Goal: Check status: Check status

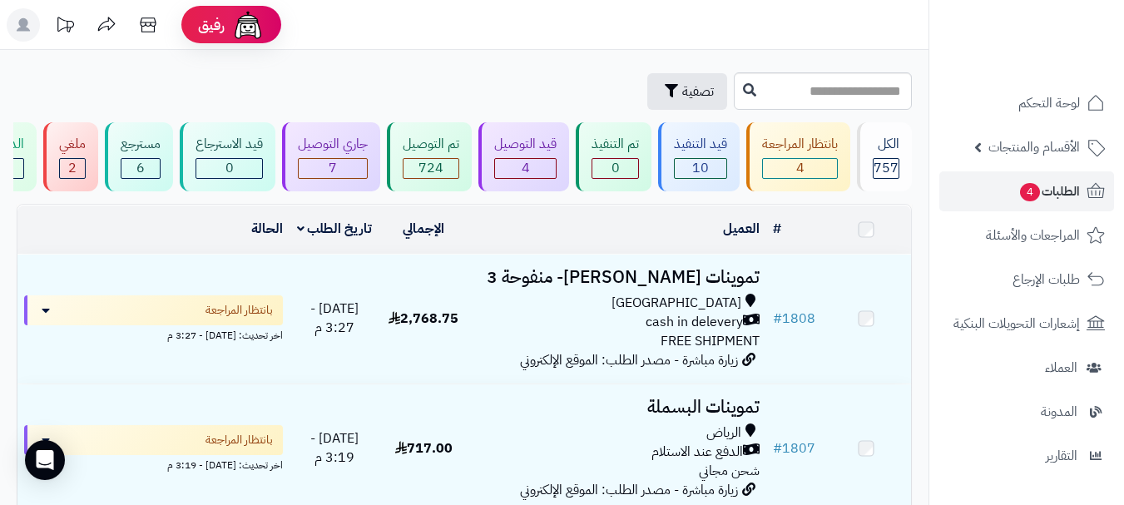
scroll to position [83, 0]
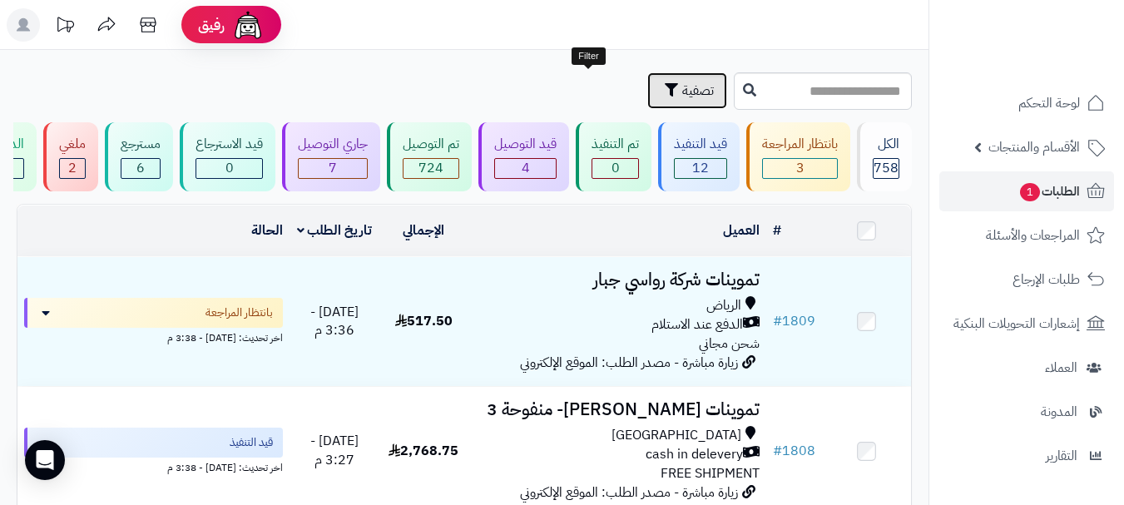
click at [682, 88] on span "تصفية" at bounding box center [698, 91] width 32 height 20
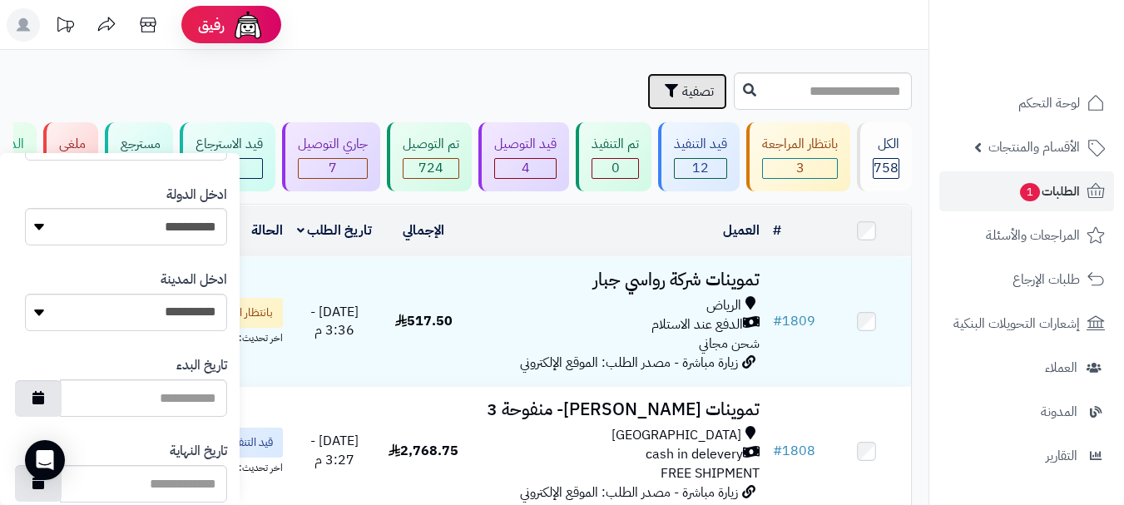
scroll to position [828, 0]
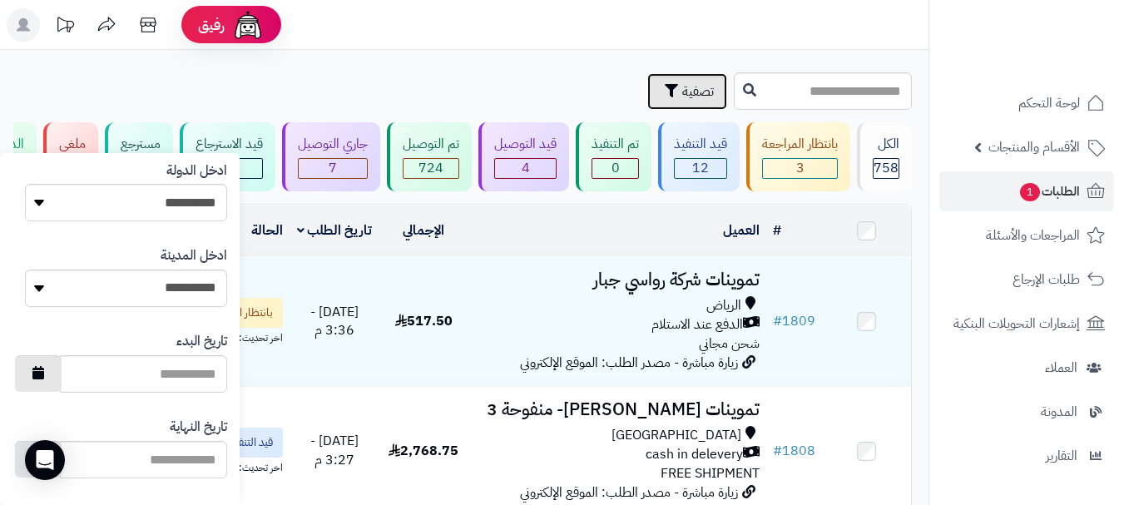
click at [44, 378] on icon "button" at bounding box center [38, 372] width 12 height 13
type input "**********"
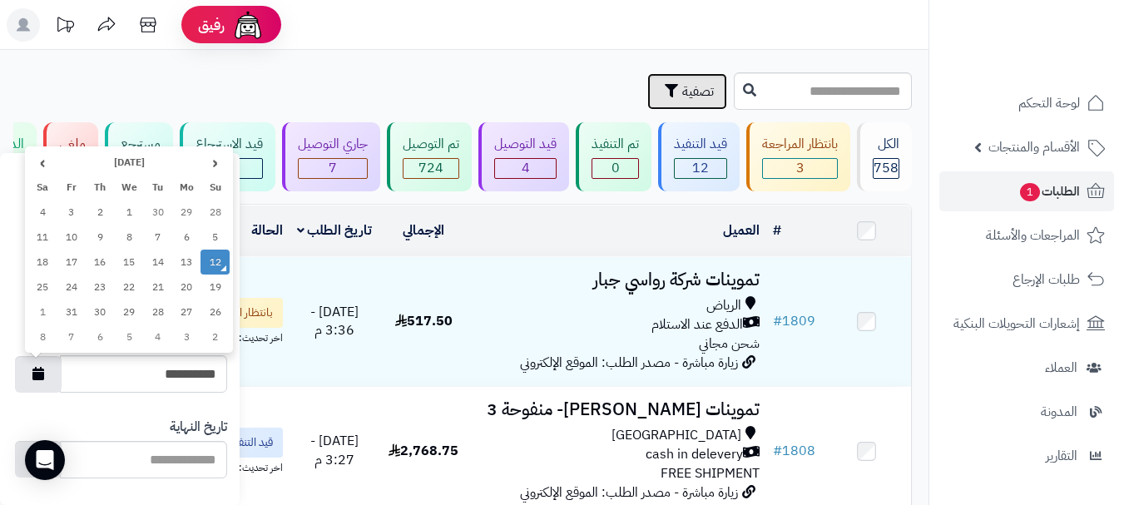
click at [214, 260] on td "12" at bounding box center [214, 262] width 29 height 25
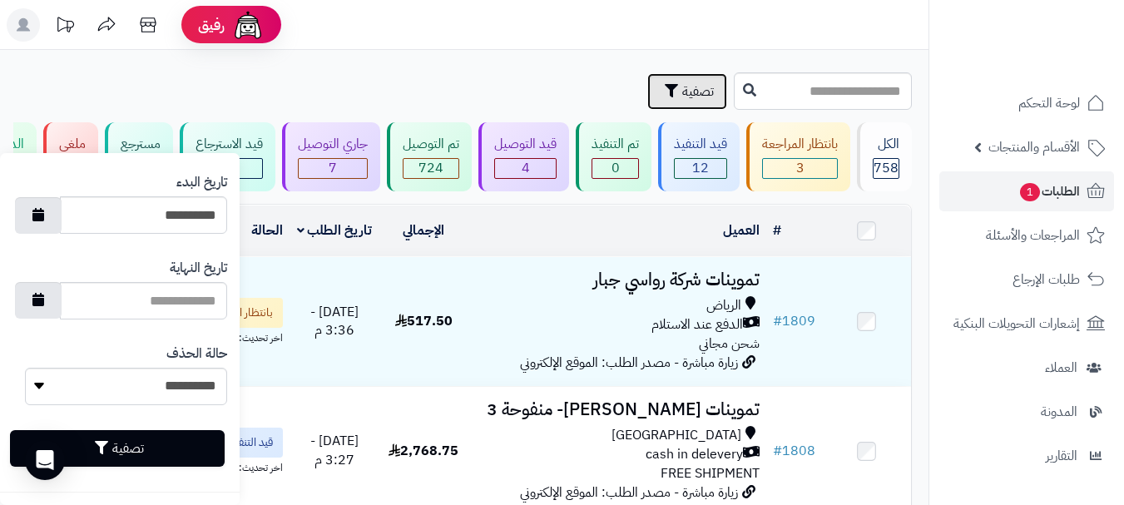
scroll to position [988, 0]
click at [58, 296] on button "button" at bounding box center [38, 298] width 47 height 37
type input "**********"
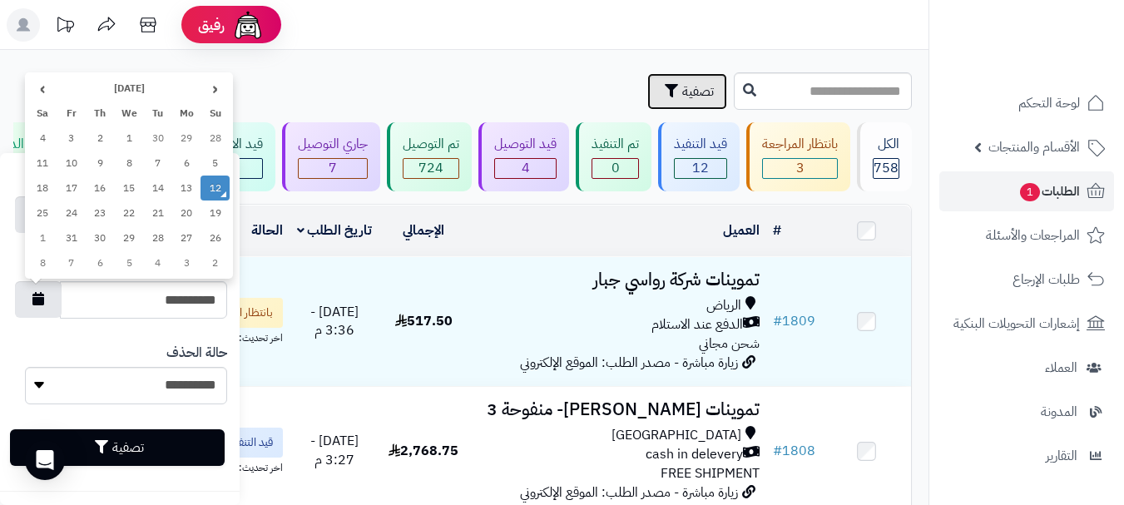
click at [220, 189] on td "12" at bounding box center [214, 188] width 29 height 25
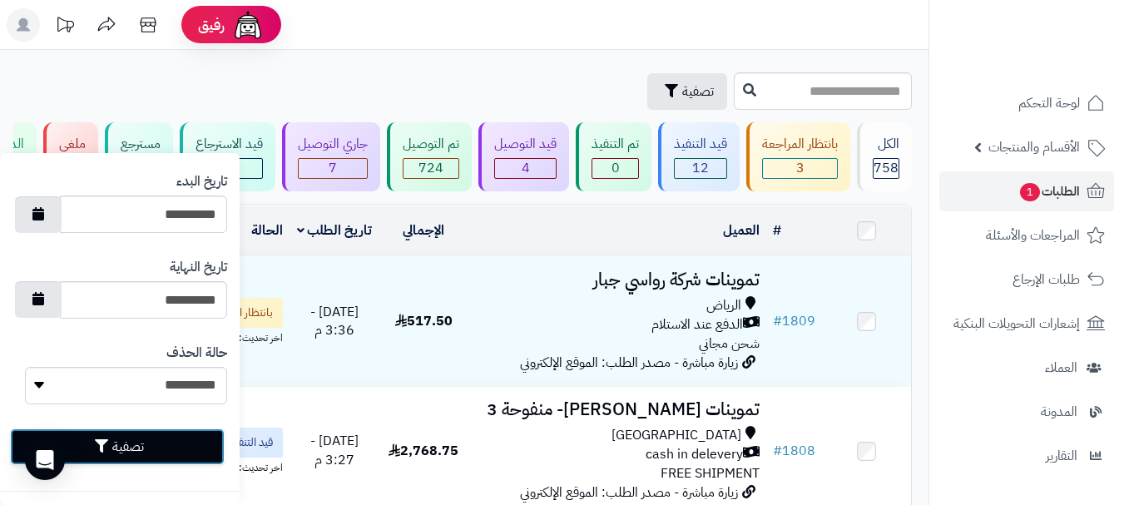
click at [141, 449] on button "تصفية" at bounding box center [117, 446] width 215 height 37
